Goal: Information Seeking & Learning: Check status

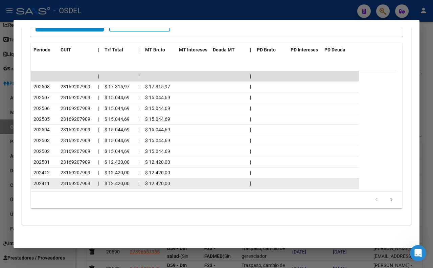
click at [236, 187] on datatable-body-cell at bounding box center [228, 183] width 37 height 10
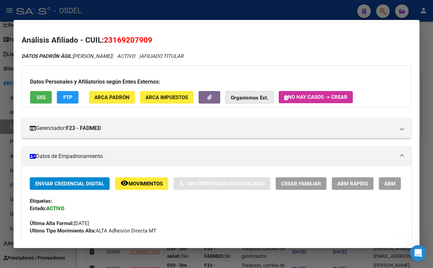
click at [261, 96] on strong "Organismos Ext." at bounding box center [250, 98] width 38 height 6
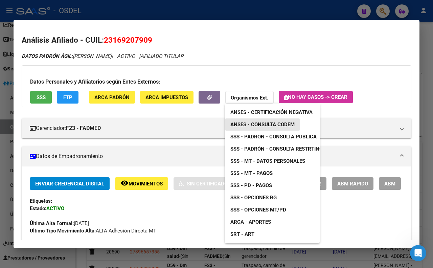
click at [269, 124] on span "ANSES - Consulta CODEM" at bounding box center [263, 125] width 64 height 6
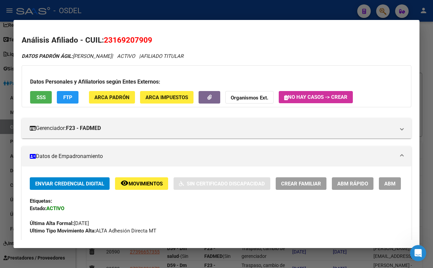
click at [312, 8] on div at bounding box center [216, 134] width 433 height 268
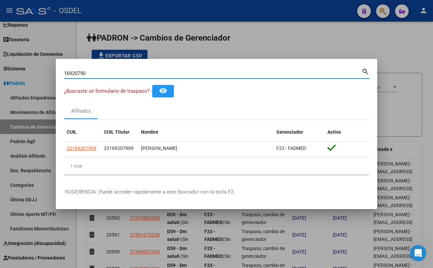
click at [338, 72] on input "16920790" at bounding box center [213, 73] width 298 height 6
type input "1"
paste input "14828392"
type input "14828392"
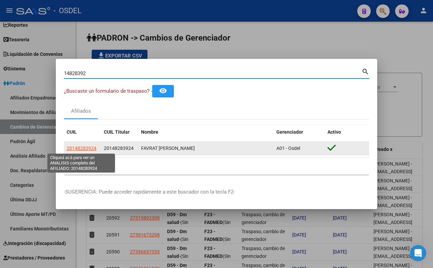
click at [90, 150] on span "20148283924" at bounding box center [82, 148] width 30 height 5
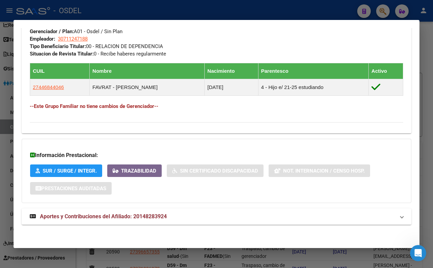
scroll to position [415, 0]
click at [156, 217] on span "Aportes y Contribuciones del Afiliado: 20148283924" at bounding box center [103, 216] width 127 height 6
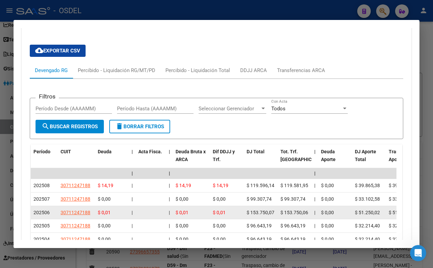
scroll to position [584, 0]
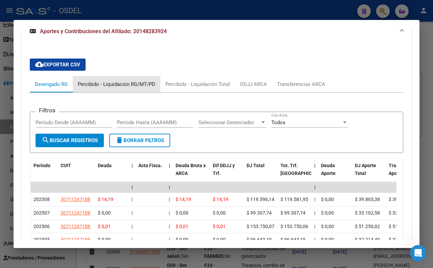
click at [121, 88] on div "Percibido - Liquidación RG/MT/PD" at bounding box center [117, 84] width 78 height 7
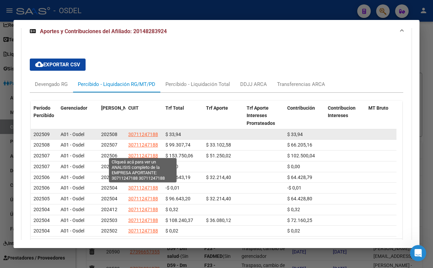
click at [146, 137] on span "30711247188" at bounding box center [143, 134] width 30 height 5
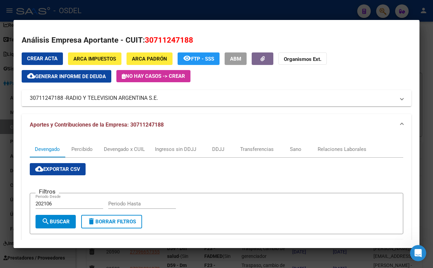
drag, startPoint x: 166, startPoint y: 99, endPoint x: 159, endPoint y: 103, distance: 7.6
click at [159, 103] on mat-expansion-panel-header "30711247188 - RADIO Y TELEVISION ARGENTINA S.E." at bounding box center [217, 98] width 390 height 16
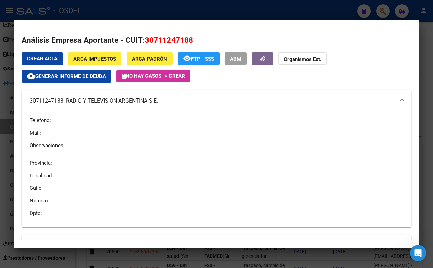
copy mat-panel-title "30711247188 - RADIO Y TELEVISION ARGENTINA S.E."
click at [160, 178] on p "Localidad:" at bounding box center [217, 175] width 374 height 7
click at [206, 11] on div at bounding box center [216, 134] width 433 height 268
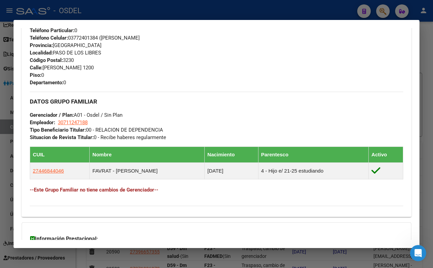
scroll to position [280, 0]
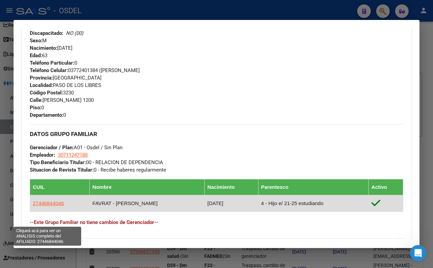
click at [45, 206] on span "27446844046" at bounding box center [48, 203] width 31 height 6
type textarea "27446844046"
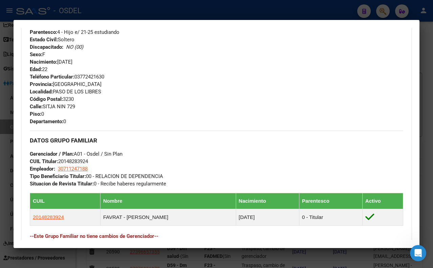
scroll to position [338, 0]
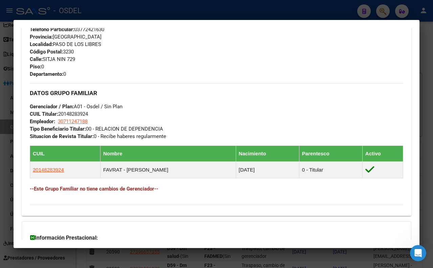
click at [138, 14] on div at bounding box center [216, 134] width 433 height 268
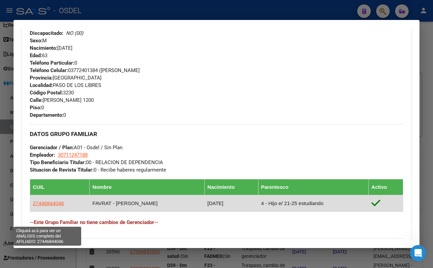
click at [48, 206] on span "27446844046" at bounding box center [48, 203] width 31 height 6
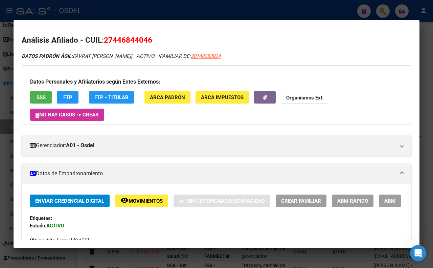
click at [38, 97] on span "SSS" at bounding box center [41, 97] width 9 height 6
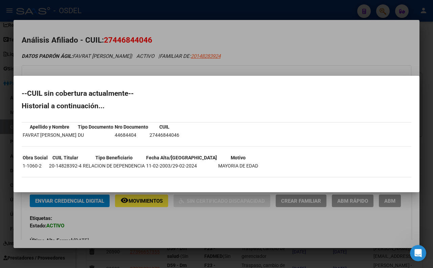
click at [237, 64] on div at bounding box center [216, 134] width 433 height 268
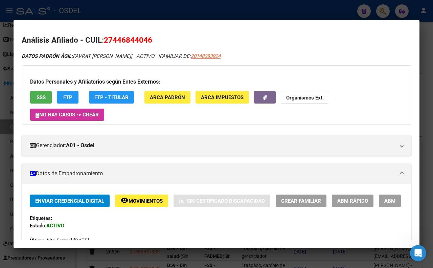
click at [240, 17] on div at bounding box center [216, 134] width 433 height 268
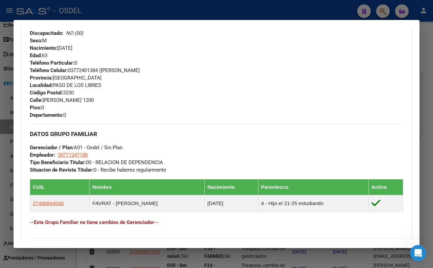
click at [201, 12] on div at bounding box center [216, 134] width 433 height 268
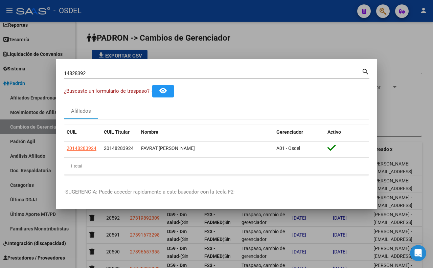
click at [226, 51] on div at bounding box center [216, 134] width 433 height 268
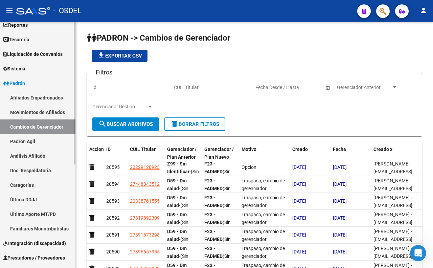
click at [47, 112] on link "Movimientos de Afiliados" at bounding box center [37, 112] width 75 height 15
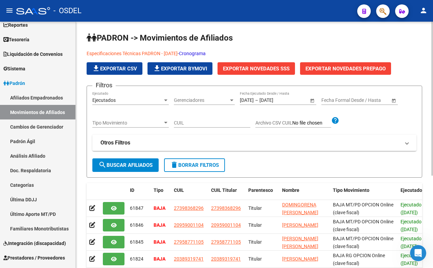
click at [143, 120] on span "Tipo Movimiento" at bounding box center [127, 123] width 70 height 6
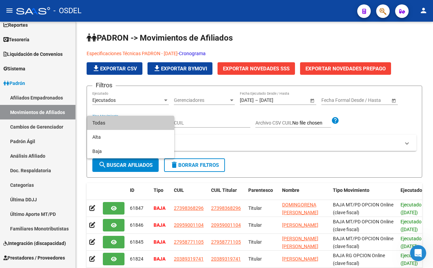
click at [210, 143] on div at bounding box center [216, 134] width 433 height 268
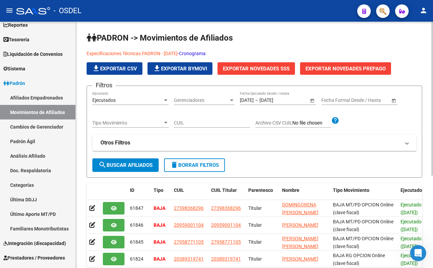
click at [300, 124] on input "Archivo CSV CUIL" at bounding box center [311, 123] width 39 height 6
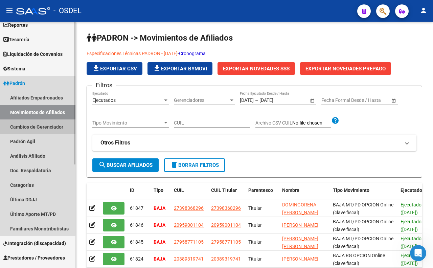
click at [35, 129] on link "Cambios de Gerenciador" at bounding box center [37, 126] width 75 height 15
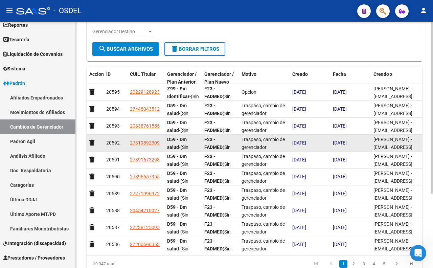
scroll to position [107, 0]
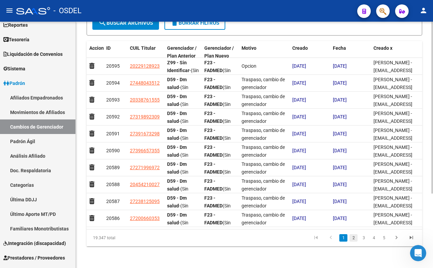
click at [354, 238] on link "2" at bounding box center [354, 237] width 8 height 7
click at [363, 239] on link "3" at bounding box center [364, 237] width 8 height 7
click at [374, 241] on link "4" at bounding box center [374, 237] width 8 height 7
click at [374, 241] on link "5" at bounding box center [374, 237] width 8 height 7
click at [374, 241] on link "6" at bounding box center [374, 237] width 8 height 7
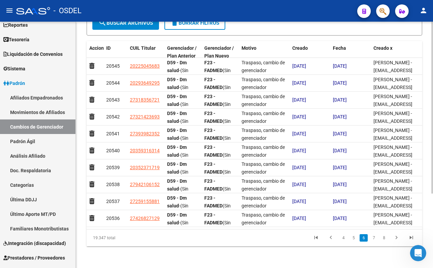
click at [374, 241] on link "7" at bounding box center [374, 237] width 8 height 7
click at [374, 241] on link "8" at bounding box center [374, 237] width 8 height 7
click at [374, 241] on link "9" at bounding box center [373, 237] width 8 height 7
click at [374, 241] on link "10" at bounding box center [373, 237] width 9 height 7
click at [374, 241] on link "11" at bounding box center [373, 237] width 9 height 7
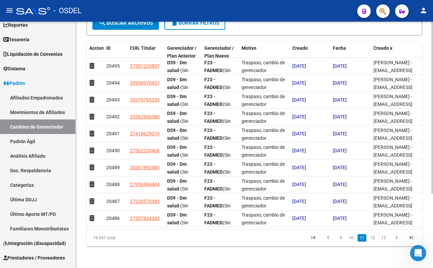
click at [374, 241] on link "12" at bounding box center [373, 237] width 9 height 7
click at [374, 241] on link "13" at bounding box center [373, 237] width 9 height 7
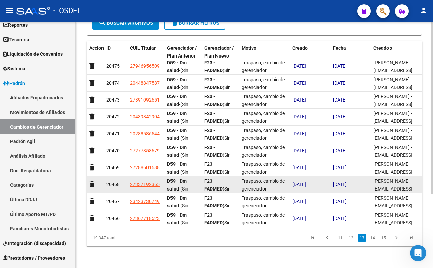
scroll to position [0, 0]
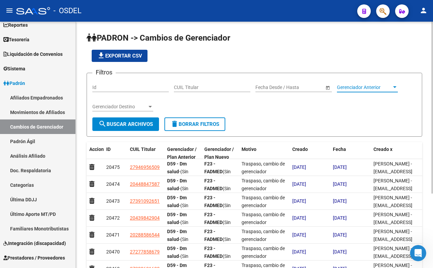
click at [349, 87] on span "Gerenciador Anterior" at bounding box center [364, 88] width 55 height 6
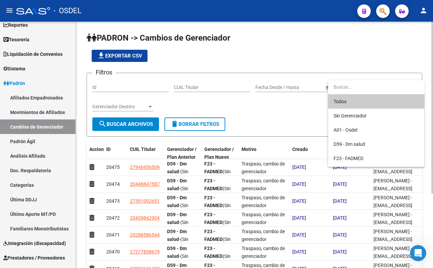
click at [308, 110] on div at bounding box center [216, 134] width 433 height 268
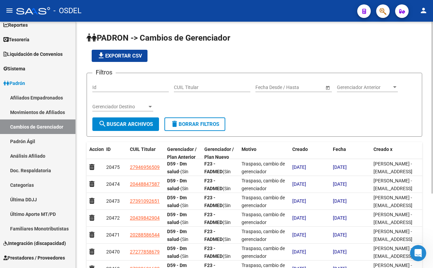
click at [207, 85] on input "CUIL Titular" at bounding box center [212, 88] width 76 height 6
click at [279, 87] on input "text" at bounding box center [268, 88] width 25 height 6
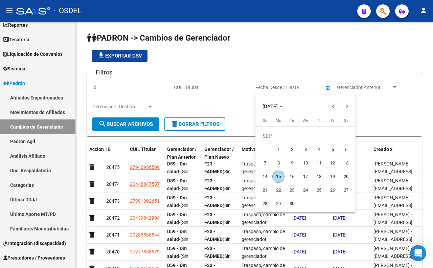
click at [221, 102] on div at bounding box center [216, 134] width 433 height 268
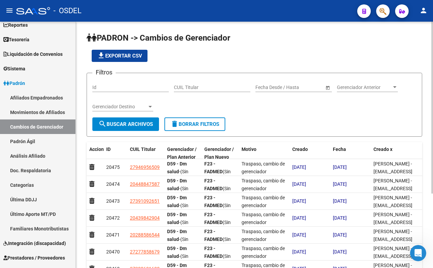
click at [141, 104] on div "Gerenciador Destino Gerenciador Destino" at bounding box center [122, 105] width 61 height 14
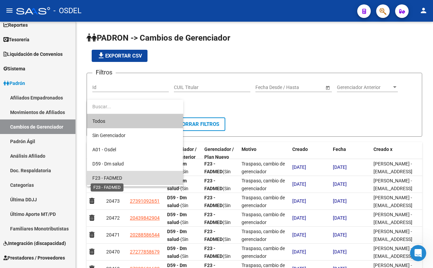
click at [120, 175] on span "F23 - FADMED" at bounding box center [107, 177] width 30 height 5
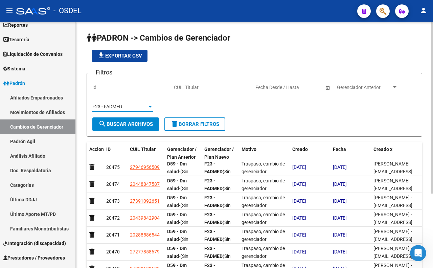
click at [369, 88] on span "Gerenciador Anterior" at bounding box center [364, 88] width 55 height 6
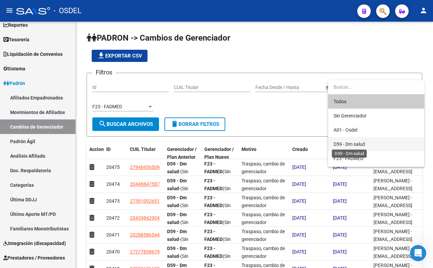
click at [353, 143] on span "D59 - Dm salud" at bounding box center [349, 143] width 31 height 5
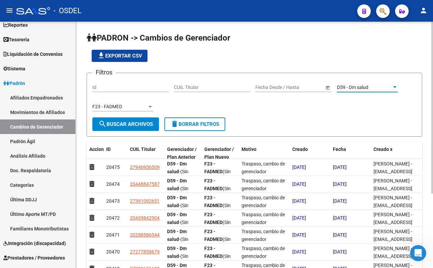
click at [154, 129] on button "search Buscar Archivos" at bounding box center [125, 124] width 67 height 14
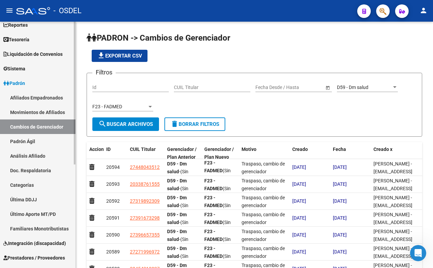
click at [25, 143] on link "Padrón Ágil" at bounding box center [37, 141] width 75 height 15
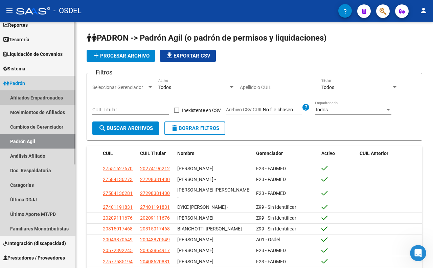
click at [48, 99] on link "Afiliados Empadronados" at bounding box center [37, 97] width 75 height 15
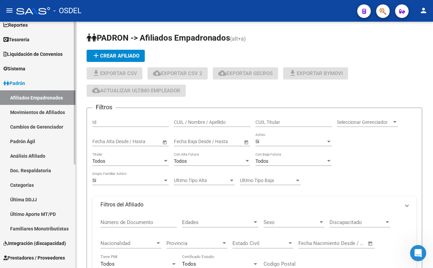
click at [43, 55] on span "Liquidación de Convenios" at bounding box center [32, 53] width 59 height 7
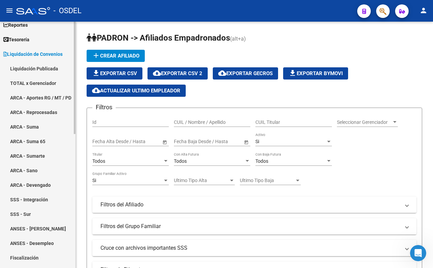
click at [37, 55] on span "Liquidación de Convenios" at bounding box center [32, 53] width 59 height 7
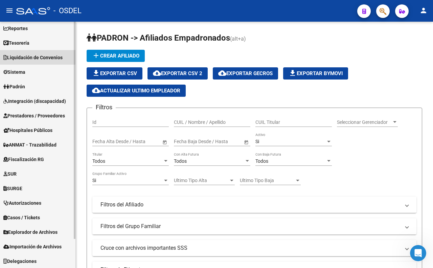
click at [37, 55] on span "Liquidación de Convenios" at bounding box center [32, 57] width 59 height 7
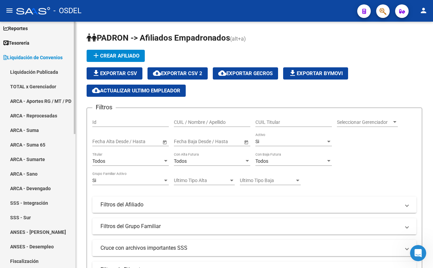
scroll to position [36, 0]
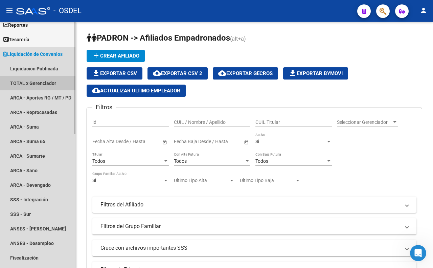
click at [37, 79] on link "TOTAL x Gerenciador" at bounding box center [37, 83] width 75 height 15
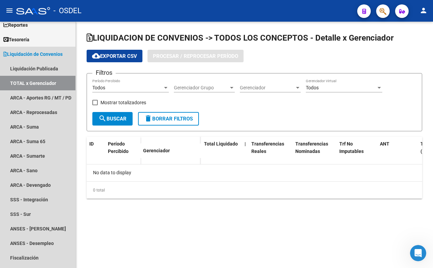
checkbox input "true"
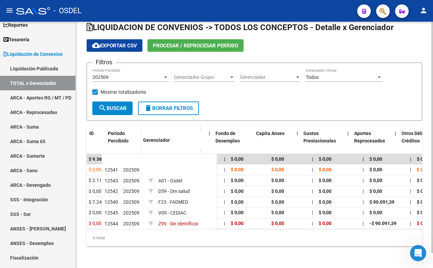
scroll to position [0, 1053]
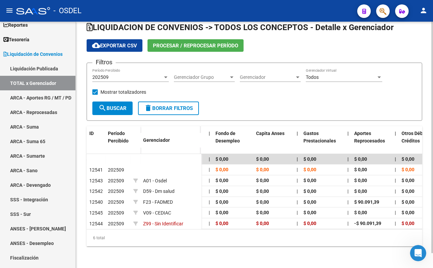
click at [419, 229] on datatable-body "$ 44.811.396,52 | $ 30.045.231,39 -$ 0,44 -$ 7.300,47 $ 0,00 $ 30.052.532,30 | …" at bounding box center [255, 191] width 336 height 75
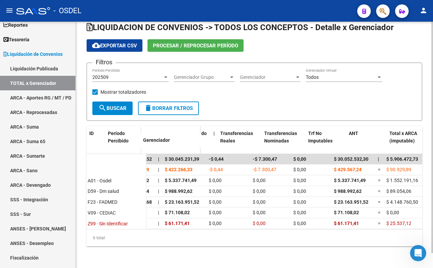
scroll to position [0, 0]
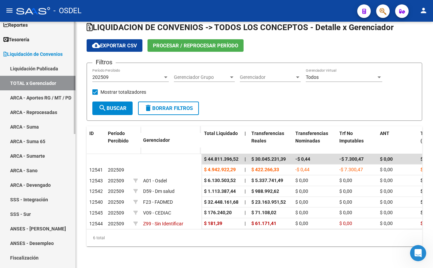
click at [26, 115] on link "ARCA - Reprocesadas" at bounding box center [37, 112] width 75 height 15
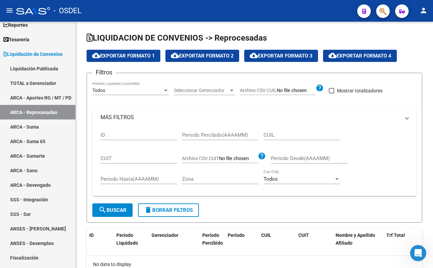
checkbox input "true"
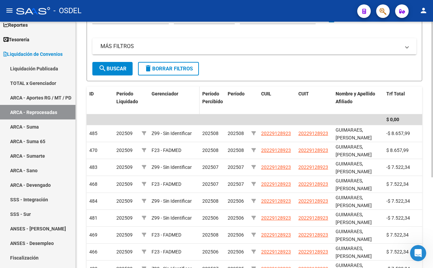
scroll to position [75, 0]
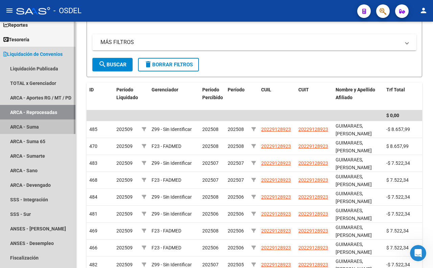
click at [32, 125] on link "ARCA - Suma" at bounding box center [37, 126] width 75 height 15
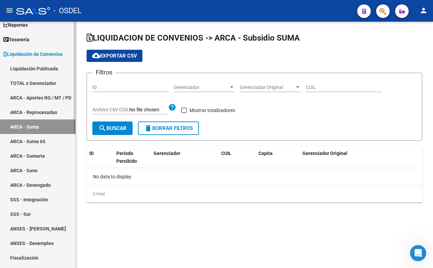
checkbox input "true"
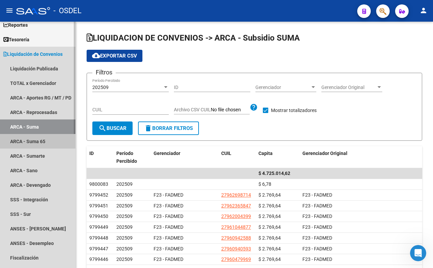
click at [36, 141] on link "ARCA - Suma 65" at bounding box center [37, 141] width 75 height 15
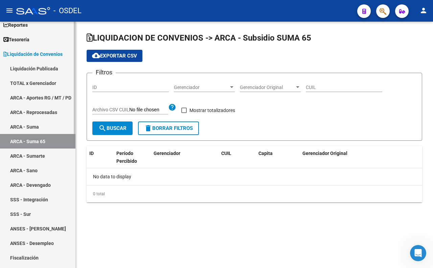
checkbox input "true"
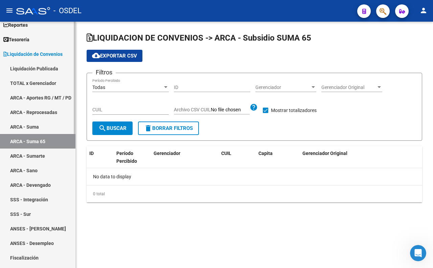
click at [39, 157] on link "ARCA - Sumarte" at bounding box center [37, 156] width 75 height 15
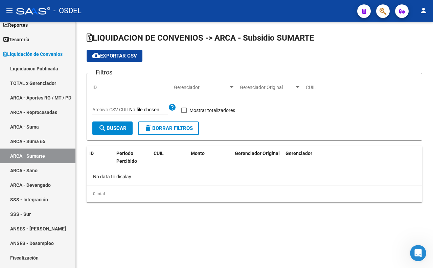
checkbox input "true"
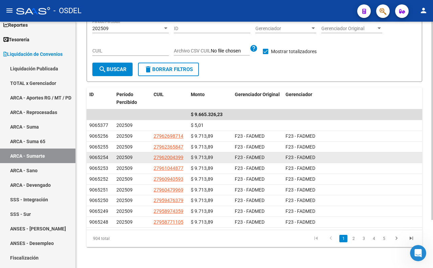
scroll to position [60, 0]
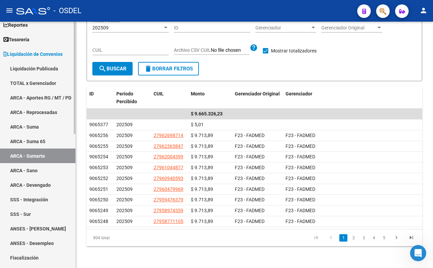
click at [43, 170] on link "ARCA - Sano" at bounding box center [37, 170] width 75 height 15
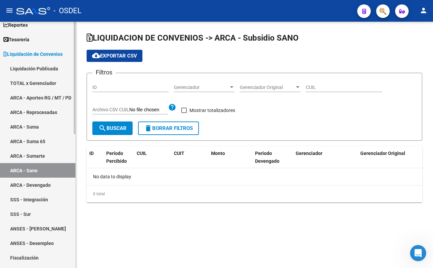
checkbox input "true"
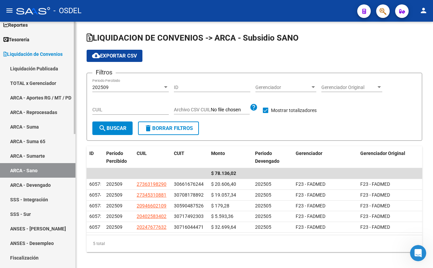
click at [48, 85] on link "TOTAL x Gerenciador" at bounding box center [37, 83] width 75 height 15
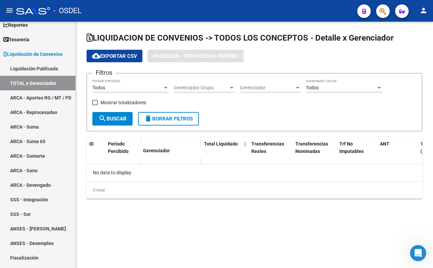
checkbox input "true"
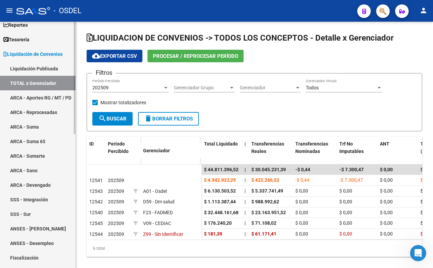
click at [59, 66] on link "Liquidación Publicada" at bounding box center [37, 68] width 75 height 15
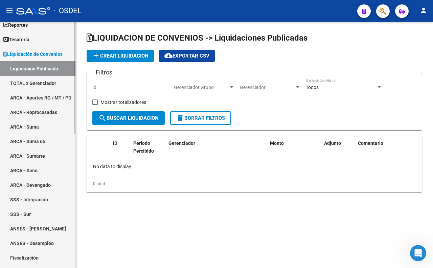
checkbox input "true"
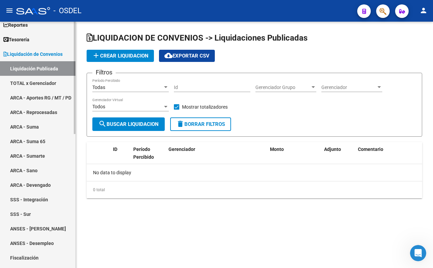
click at [37, 95] on link "ARCA - Aportes RG / MT / PD" at bounding box center [37, 97] width 75 height 15
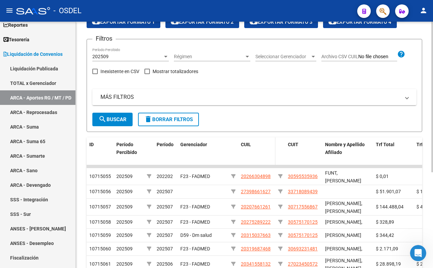
scroll to position [75, 0]
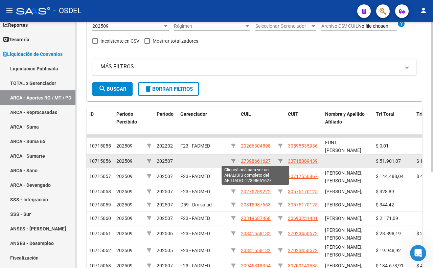
click at [266, 158] on span "27398661627" at bounding box center [256, 160] width 30 height 5
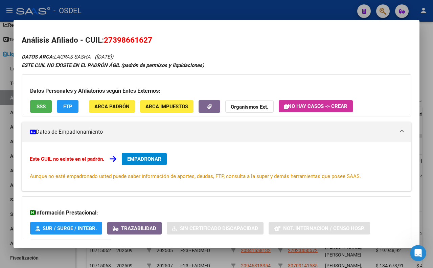
click at [67, 107] on span "FTP" at bounding box center [67, 107] width 9 height 6
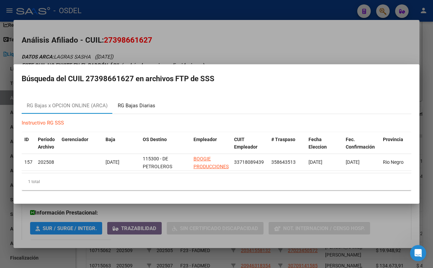
click at [128, 104] on div "RG Bajas Diarias" at bounding box center [137, 106] width 38 height 8
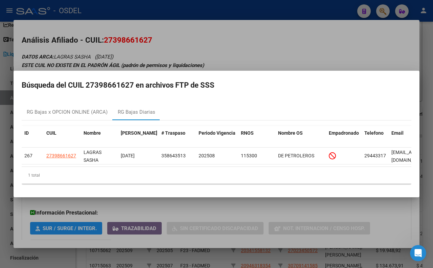
click at [311, 58] on div at bounding box center [216, 134] width 433 height 268
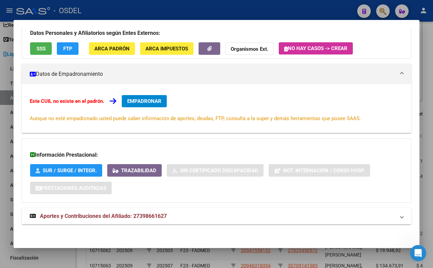
scroll to position [58, 0]
click at [136, 216] on span "Aportes y Contribuciones del Afiliado: 27398661627" at bounding box center [103, 216] width 127 height 6
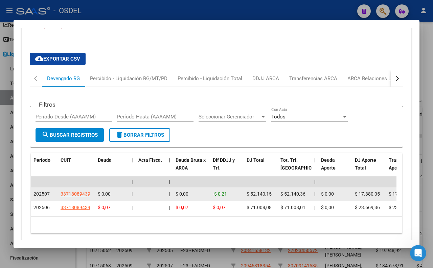
scroll to position [245, 0]
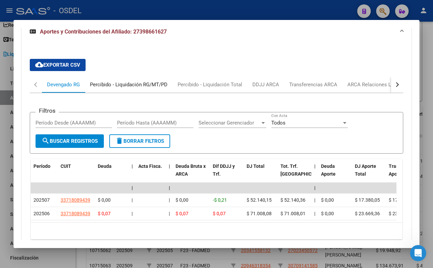
click at [152, 87] on div "Percibido - Liquidación RG/MT/PD" at bounding box center [129, 84] width 78 height 7
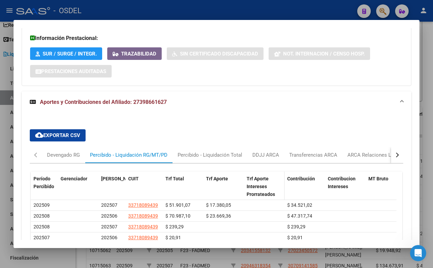
scroll to position [235, 0]
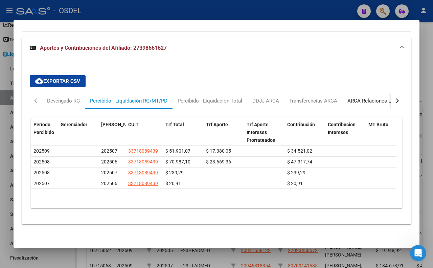
click at [360, 97] on div "ARCA Relaciones Laborales" at bounding box center [379, 100] width 63 height 7
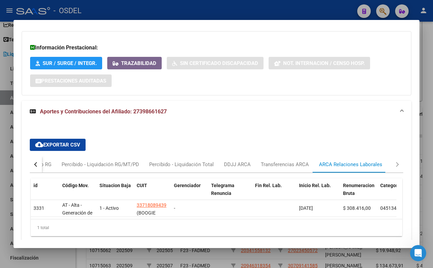
scroll to position [199, 0]
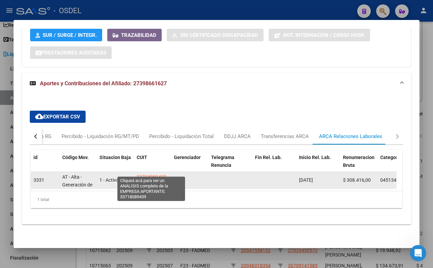
click at [156, 174] on span "33718089439" at bounding box center [152, 176] width 30 height 5
type textarea "33718089439"
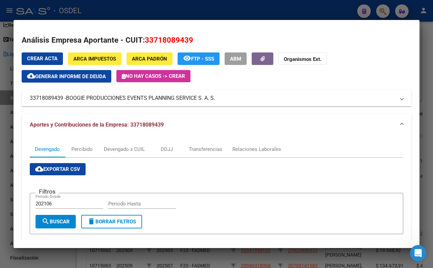
click at [433, 30] on div at bounding box center [216, 134] width 433 height 268
